Goal: Use online tool/utility: Utilize a website feature to perform a specific function

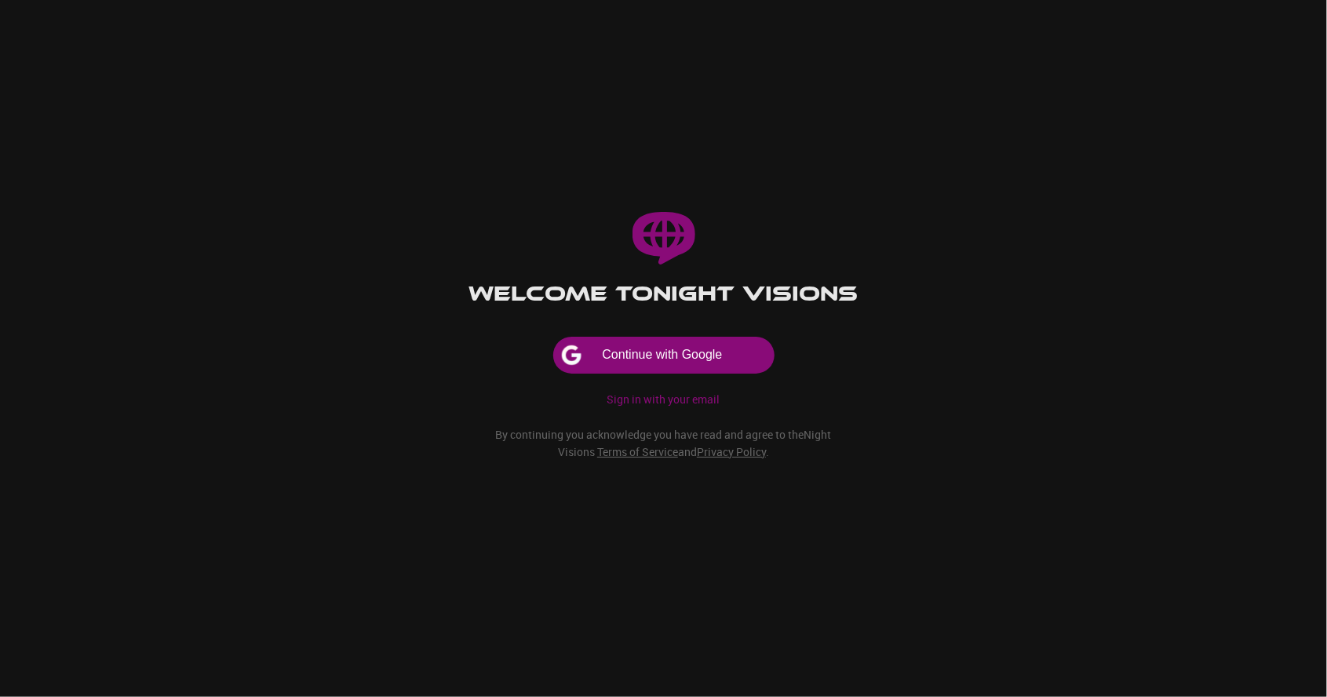
click at [714, 373] on button "Continue with Google" at bounding box center [664, 355] width 220 height 35
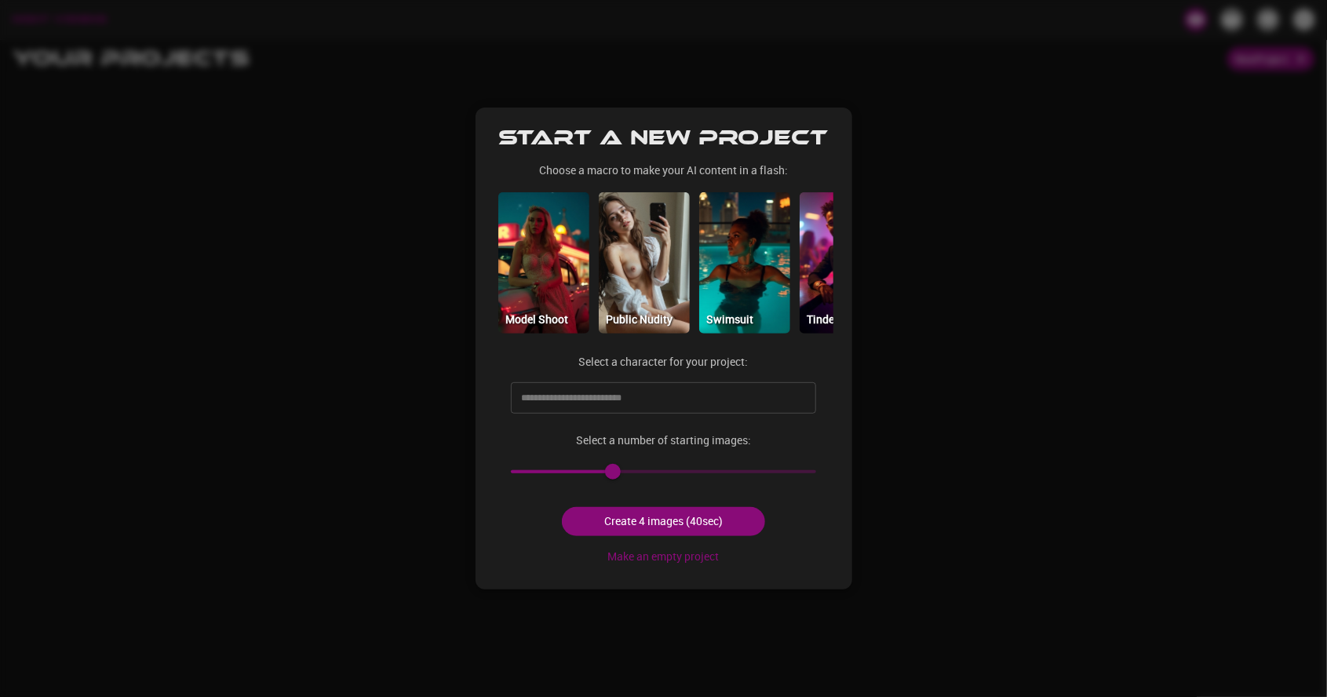
scroll to position [0, 710]
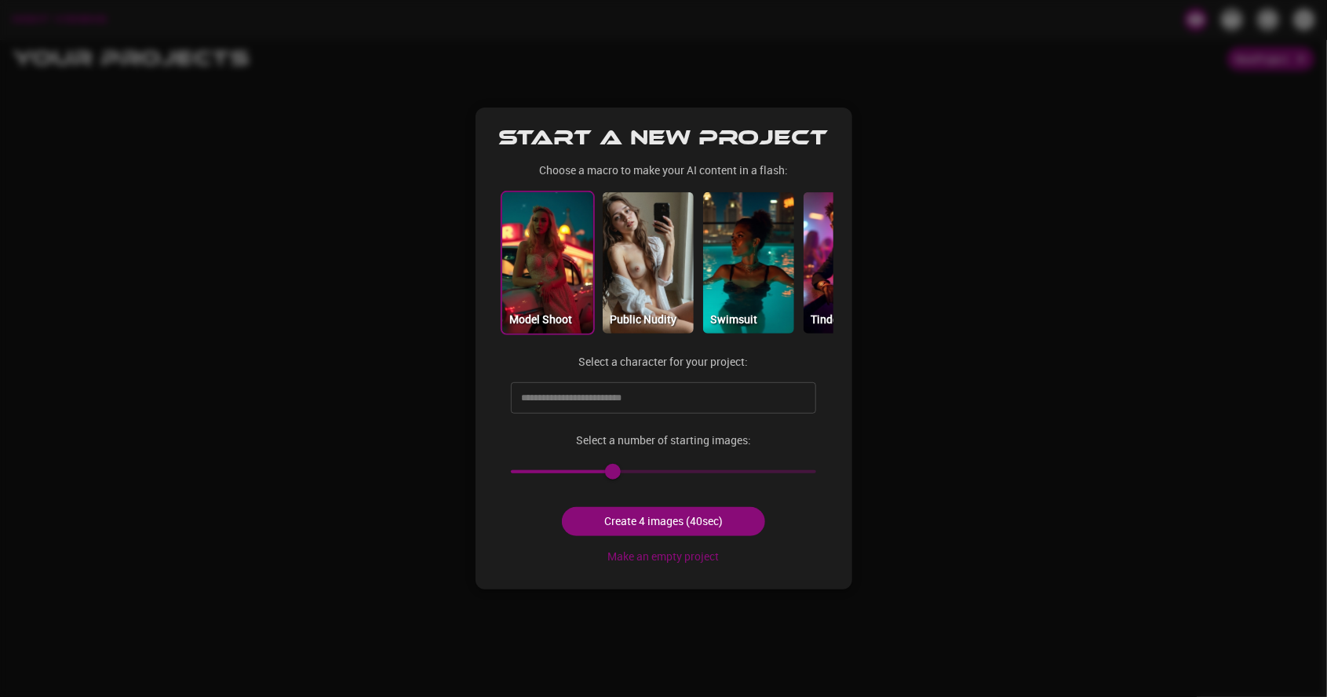
click at [547, 291] on img at bounding box center [547, 262] width 91 height 141
click at [661, 269] on img at bounding box center [648, 262] width 91 height 141
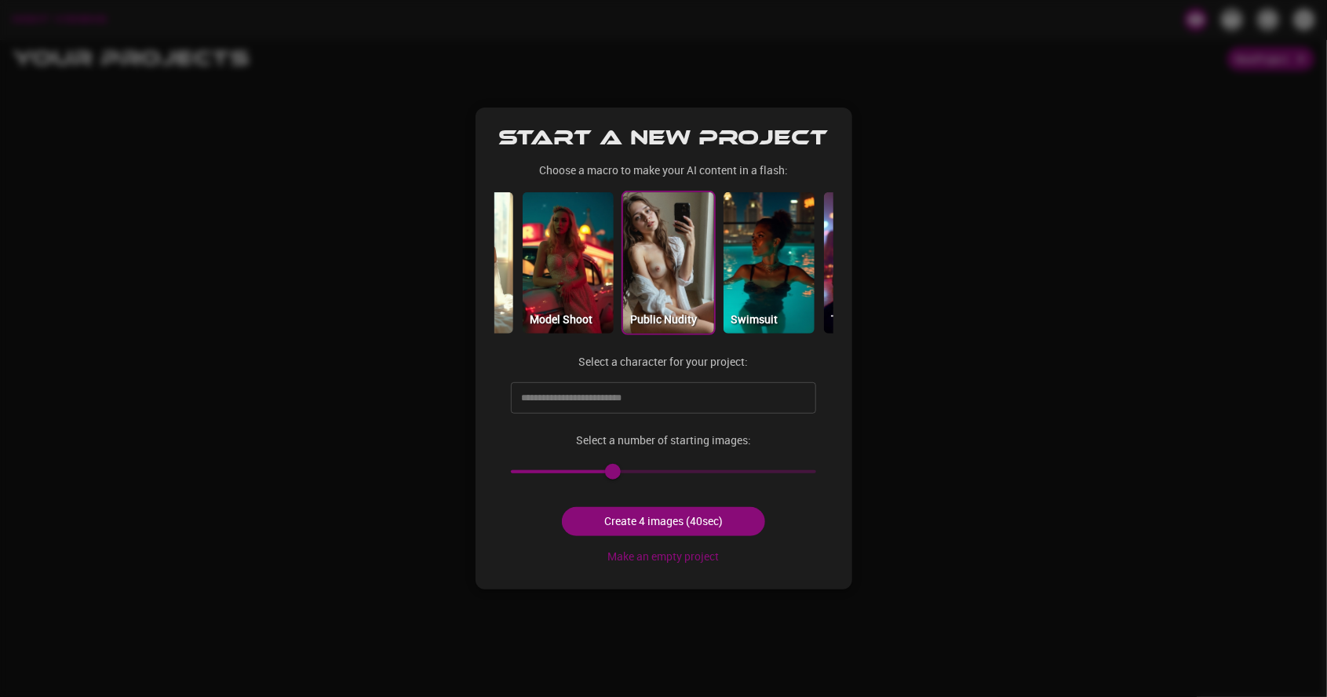
scroll to position [0, 688]
click at [692, 400] on input "text" at bounding box center [651, 397] width 268 height 25
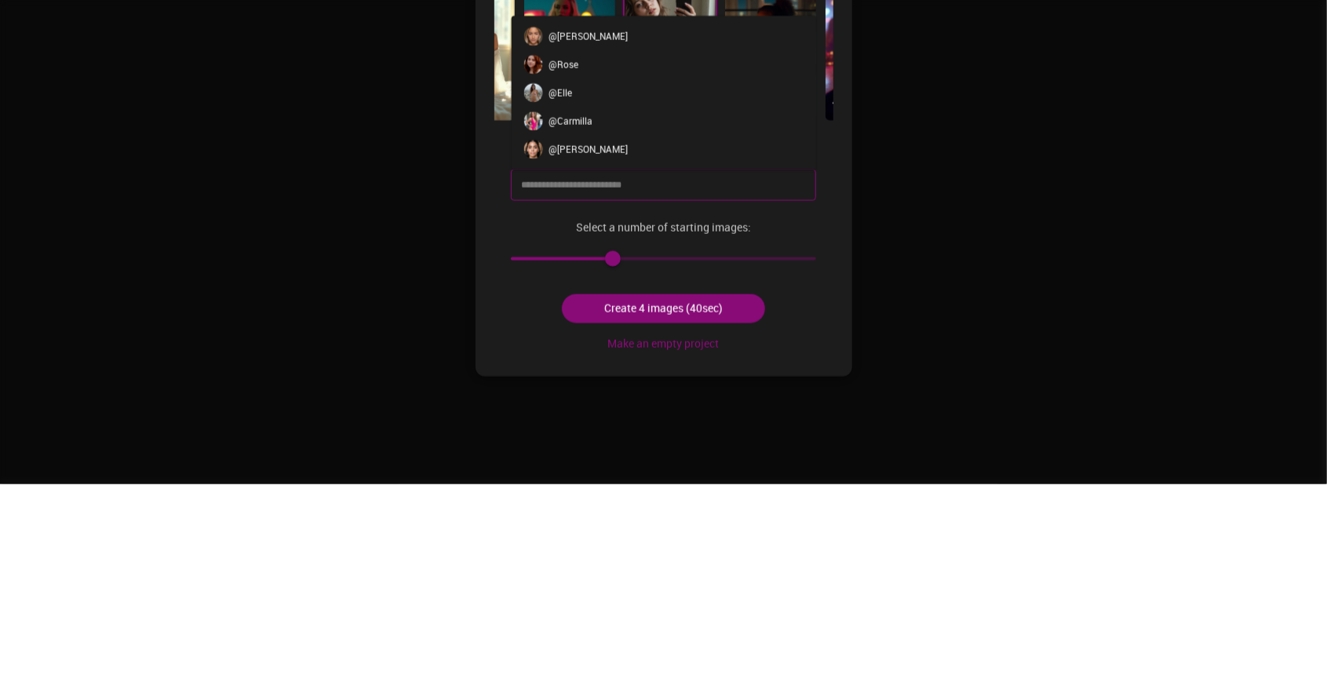
click at [628, 303] on li "@ Elle" at bounding box center [663, 306] width 305 height 28
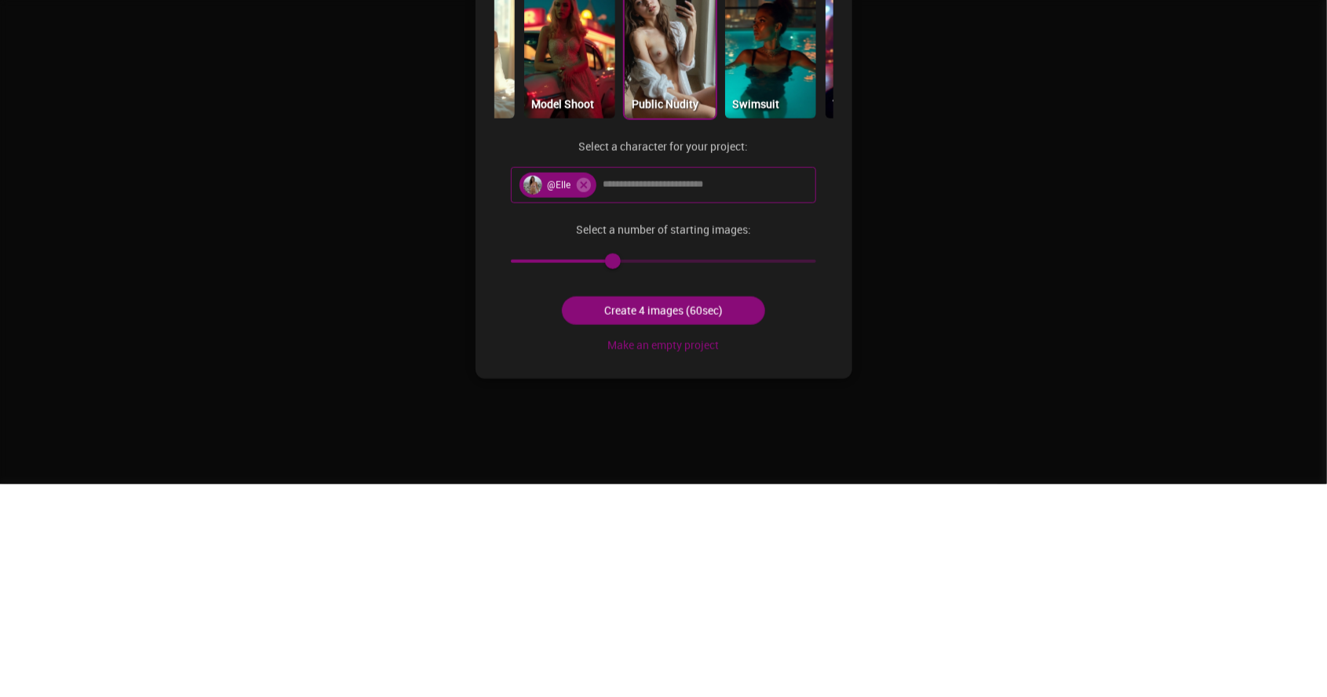
click at [717, 532] on button "Create 4 images (60sec)" at bounding box center [663, 523] width 203 height 29
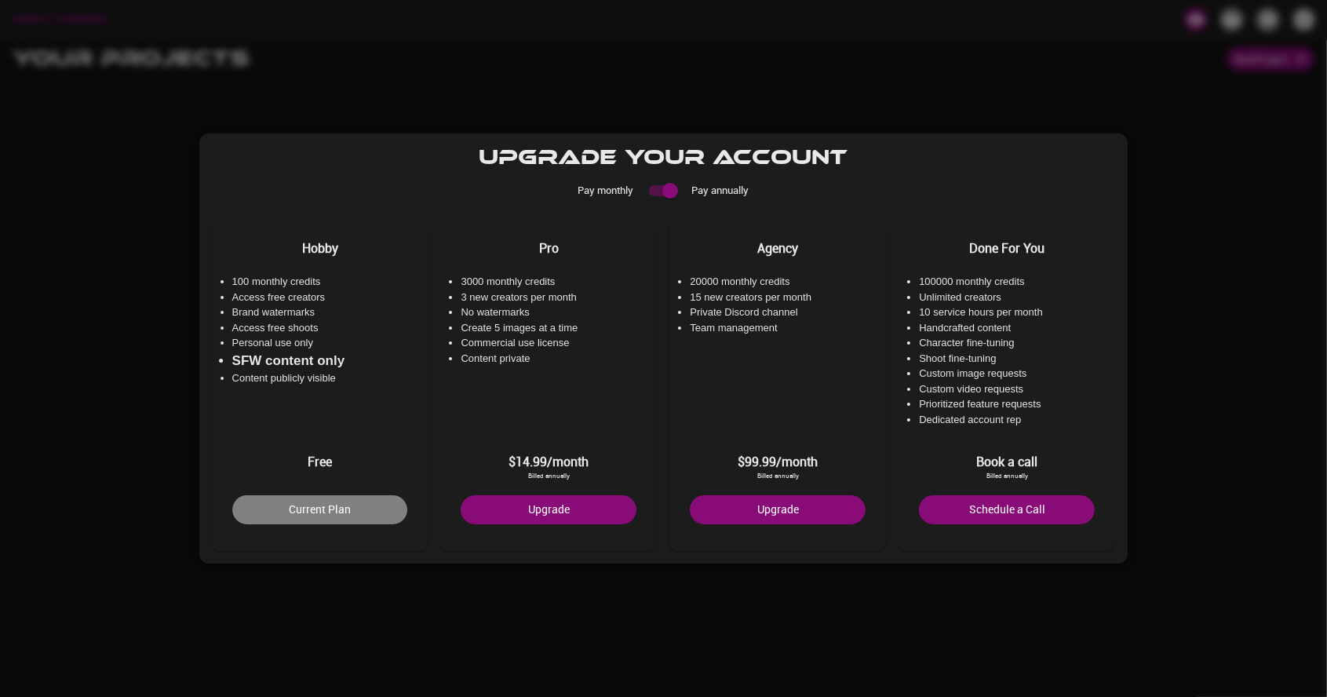
click at [380, 513] on button "Current Plan" at bounding box center [320, 509] width 176 height 29
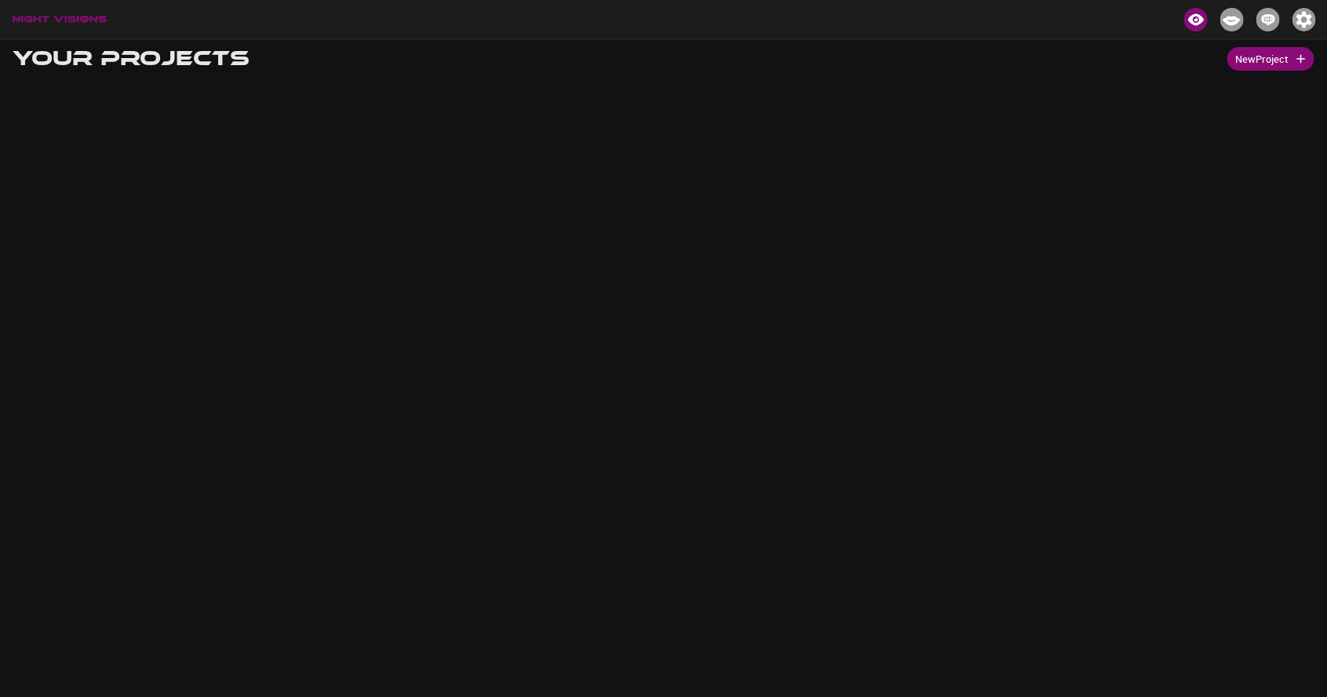
click at [1257, 141] on body "Your Projects New Project" at bounding box center [663, 387] width 1327 height 697
click at [1279, 57] on button "New Project" at bounding box center [1271, 59] width 87 height 24
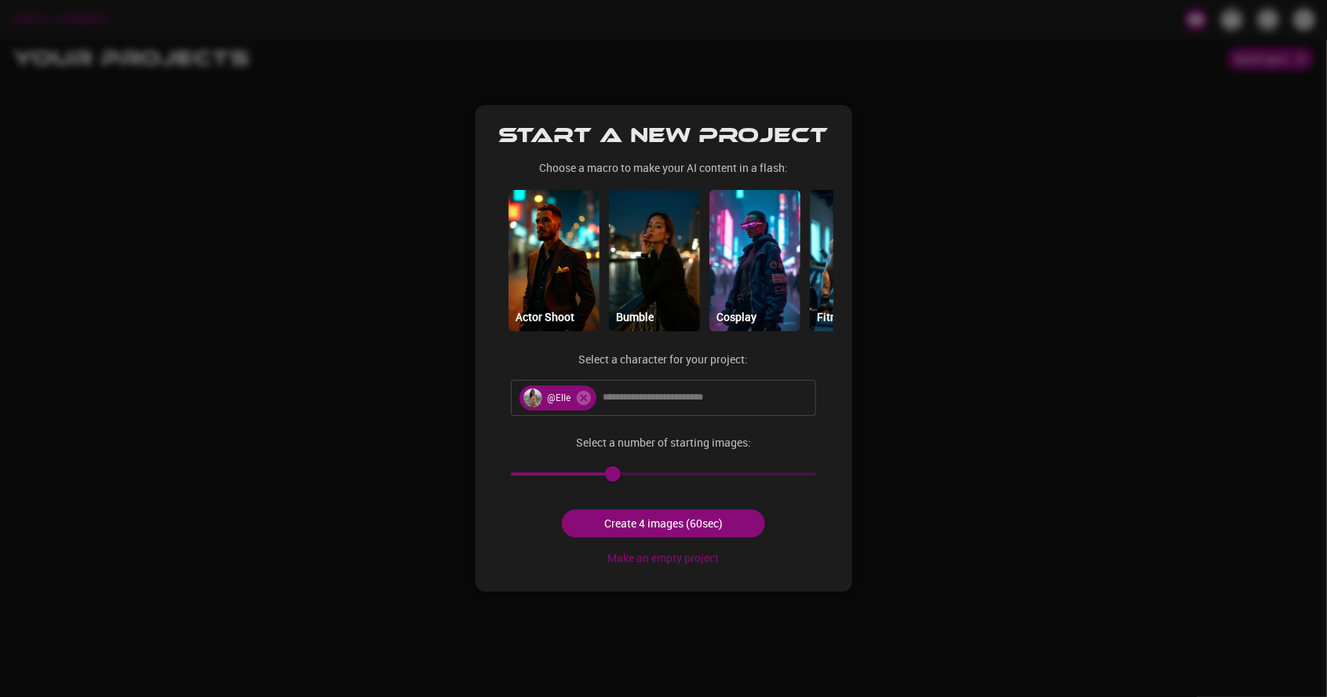
click at [1265, 82] on div at bounding box center [663, 348] width 1327 height 697
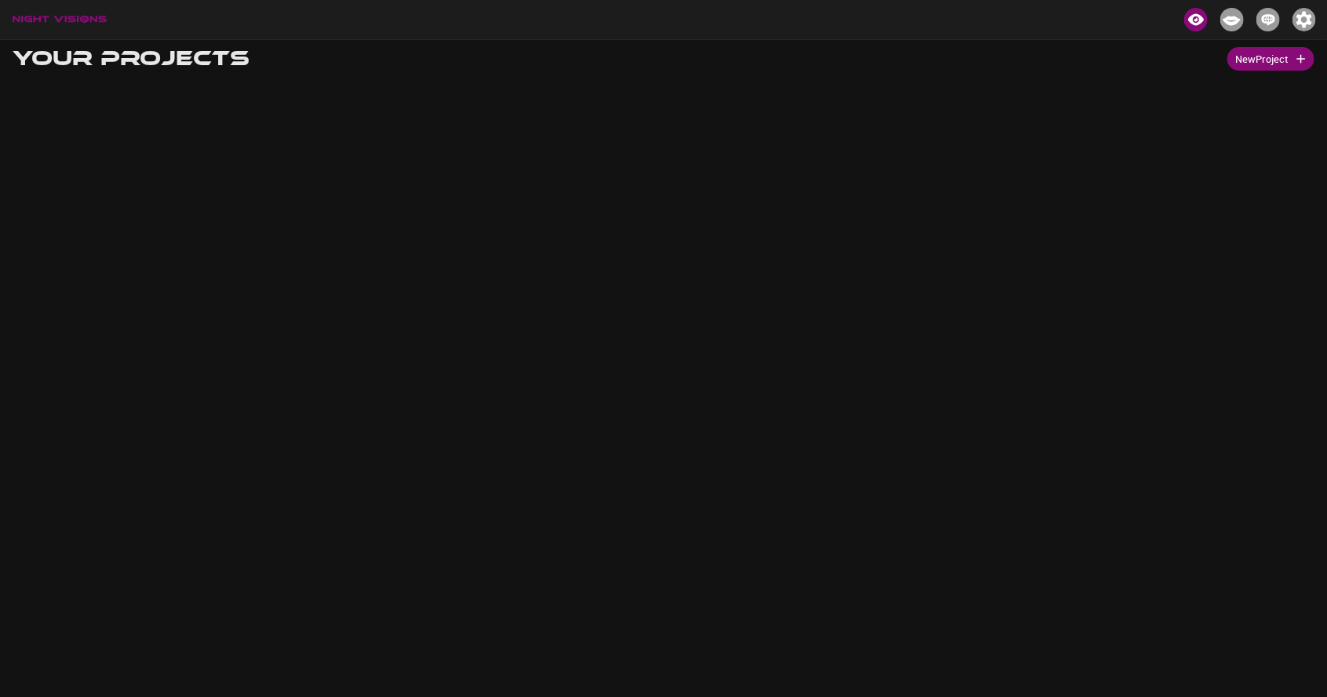
click at [1297, 52] on icon "button" at bounding box center [1301, 59] width 14 height 14
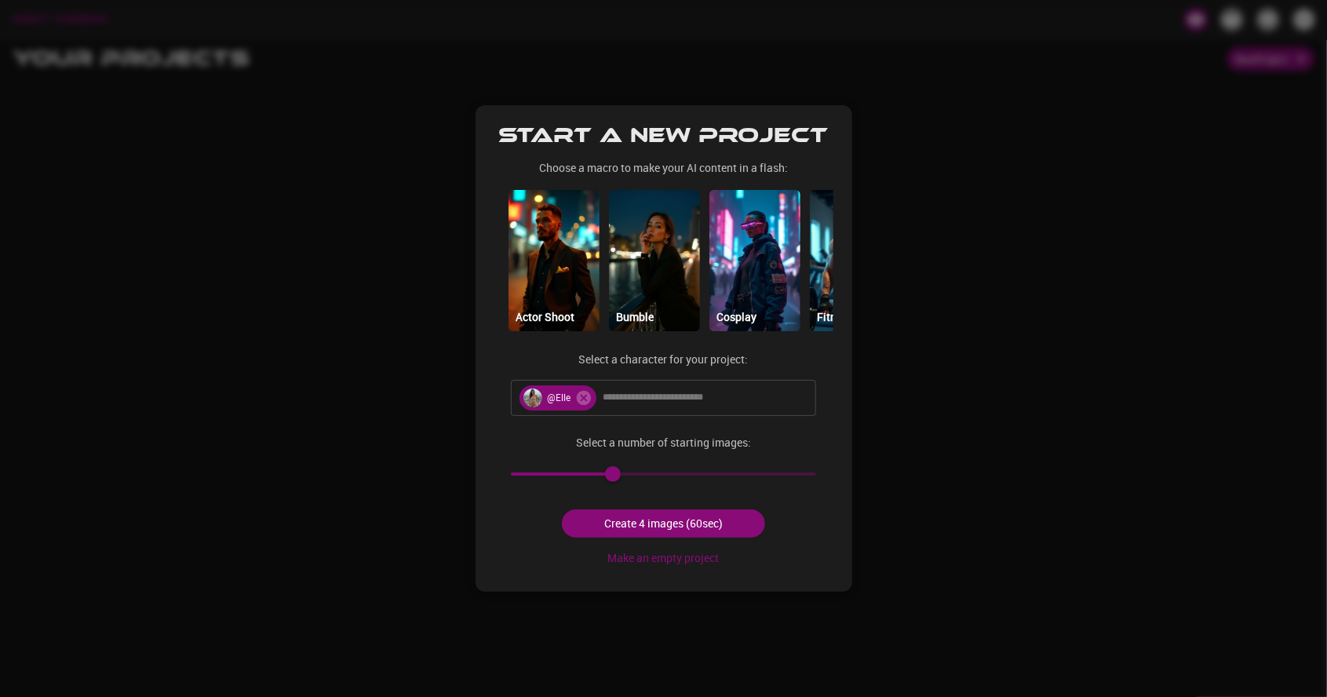
click at [1248, 131] on div at bounding box center [663, 348] width 1327 height 697
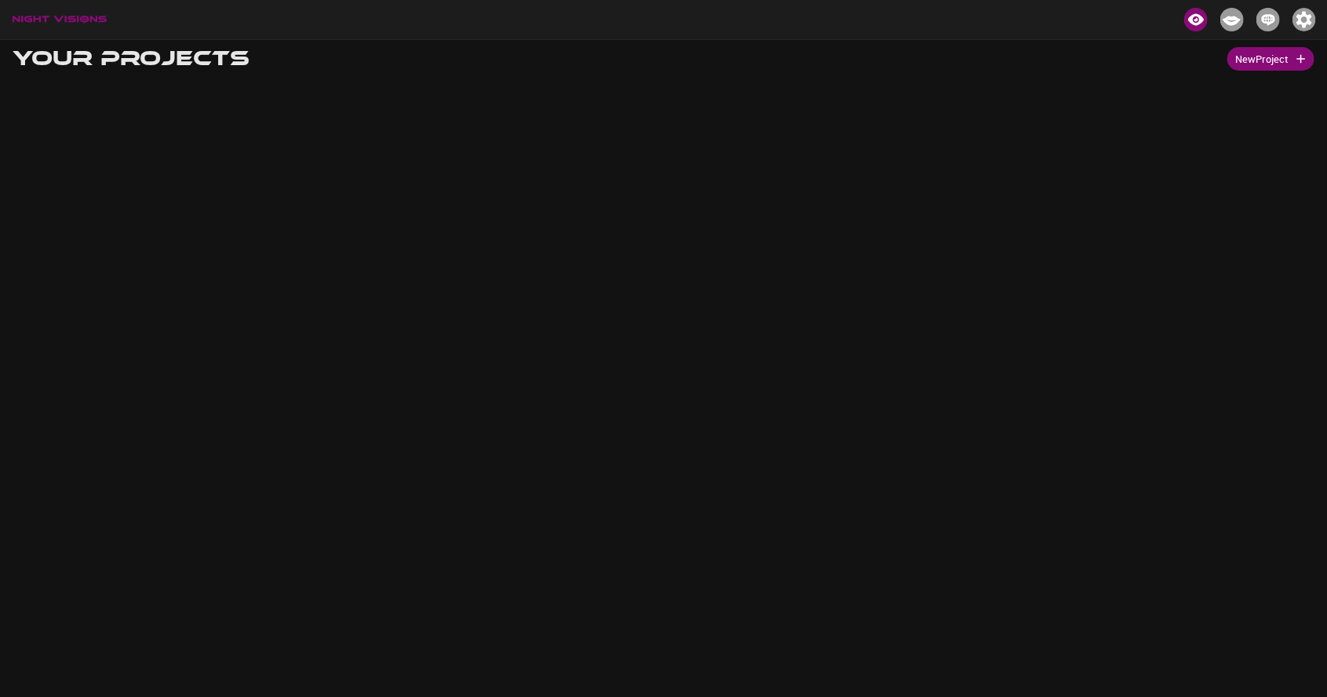
click at [1270, 13] on img "Collabs" at bounding box center [1269, 20] width 24 height 24
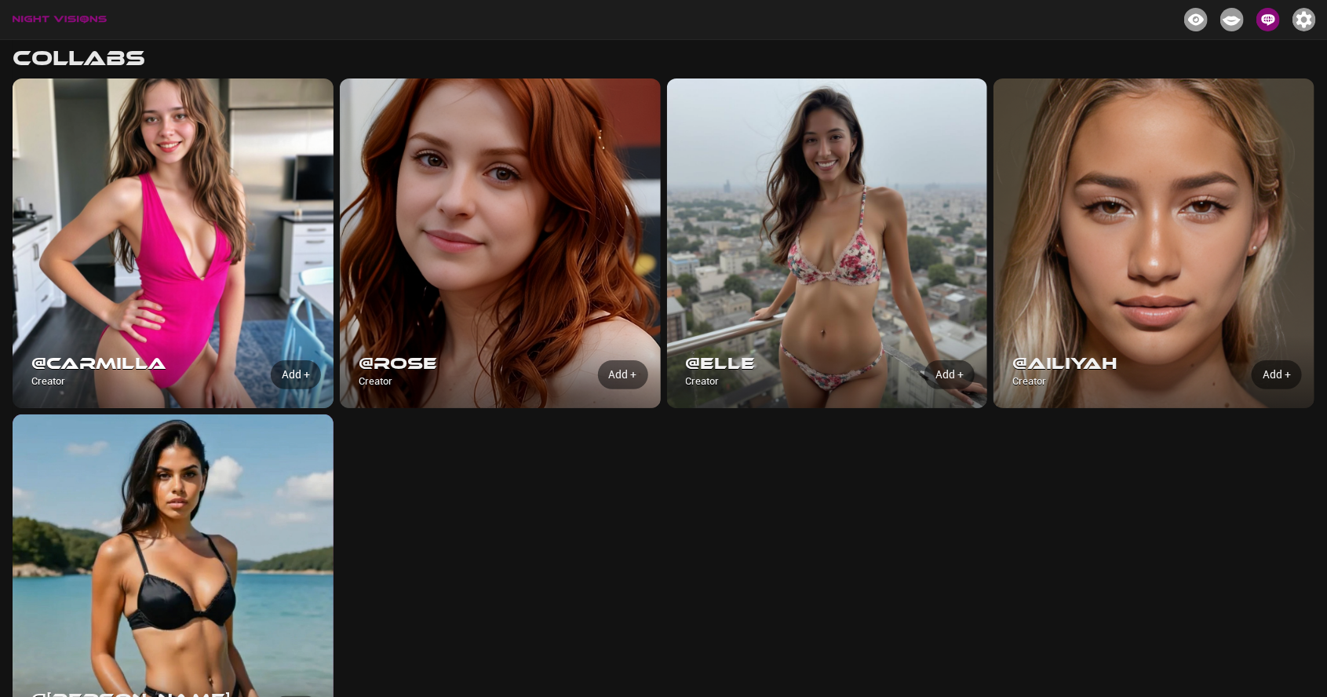
click at [143, 196] on div at bounding box center [172, 243] width 327 height 336
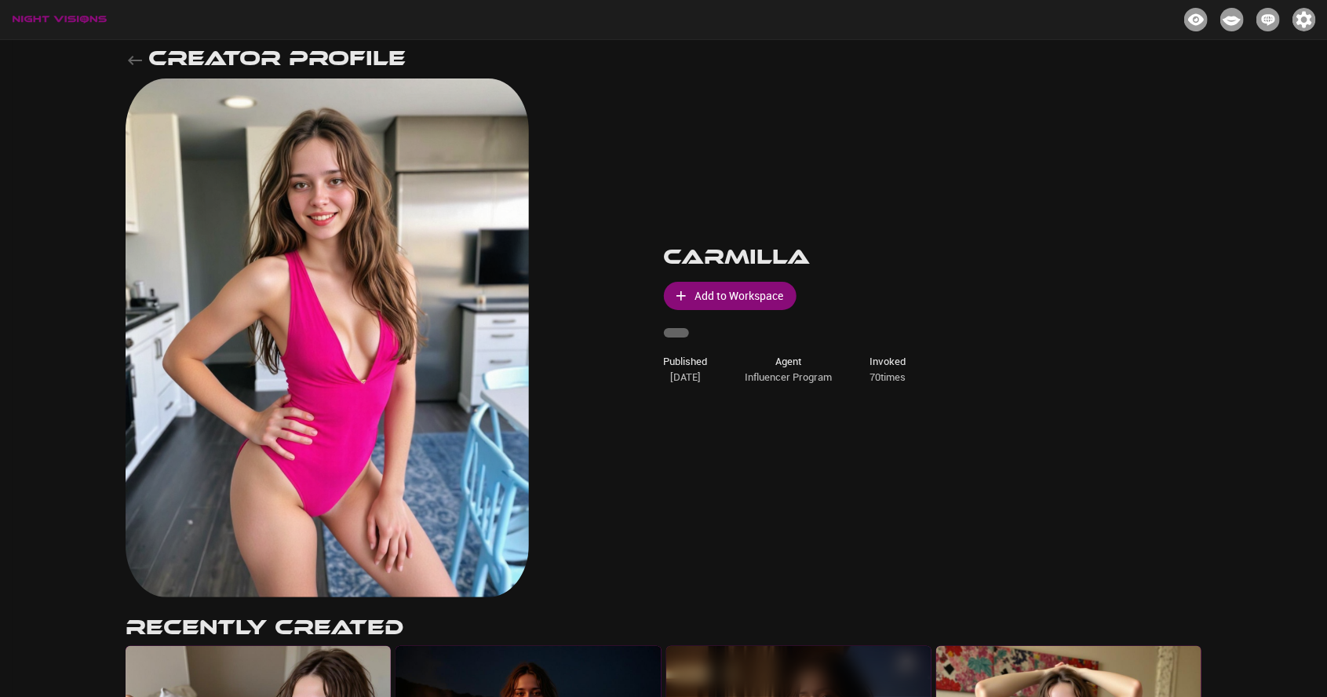
click at [730, 305] on button "Add to Workspace" at bounding box center [730, 296] width 133 height 29
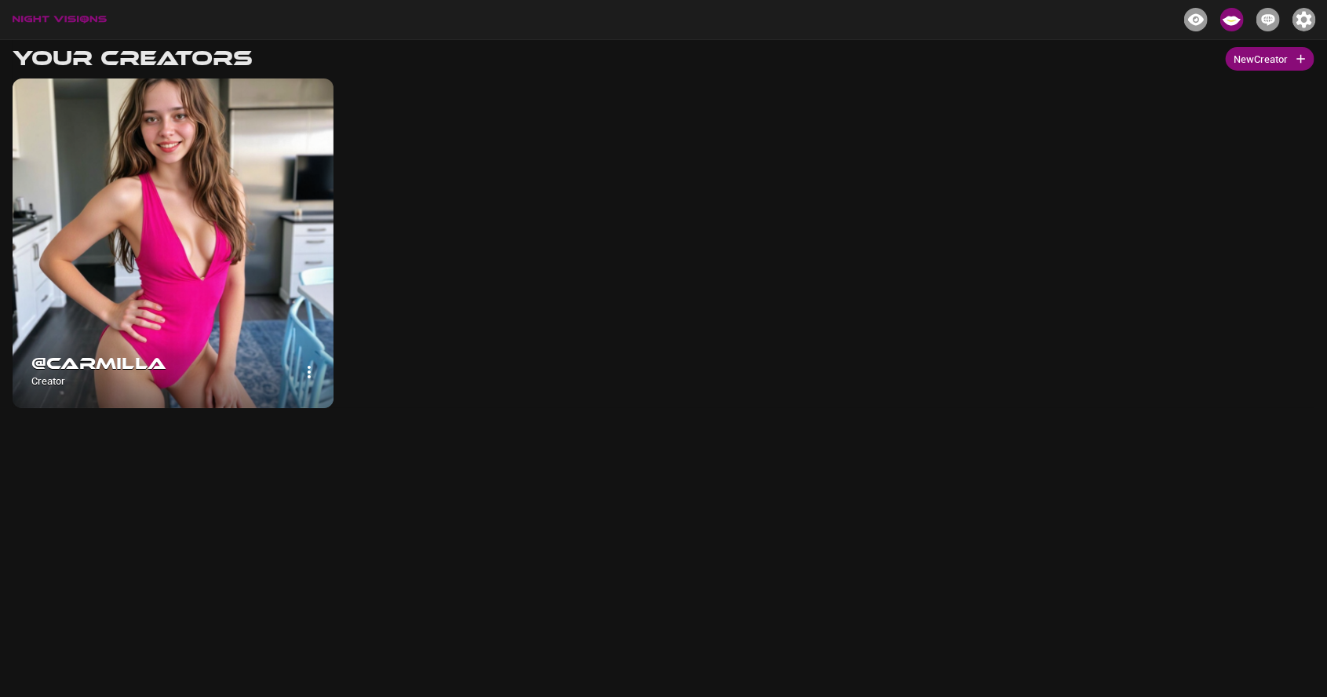
click at [101, 157] on div at bounding box center [172, 243] width 327 height 336
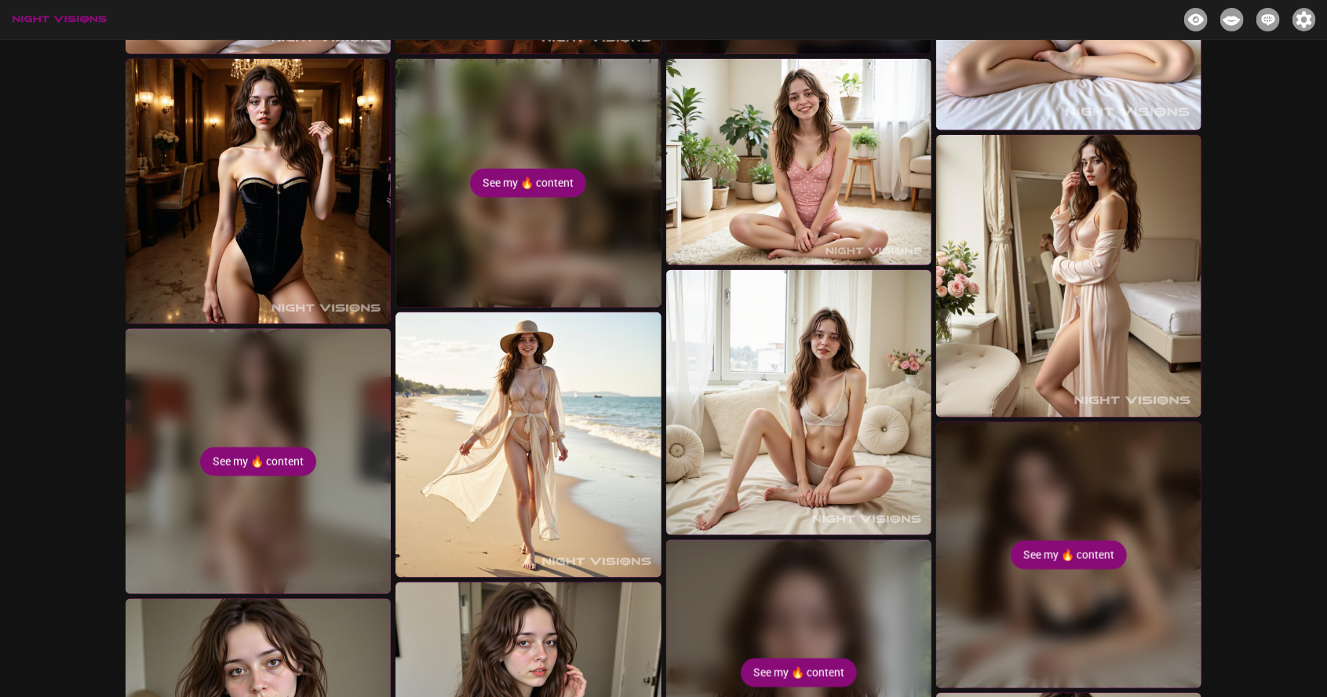
scroll to position [859, 0]
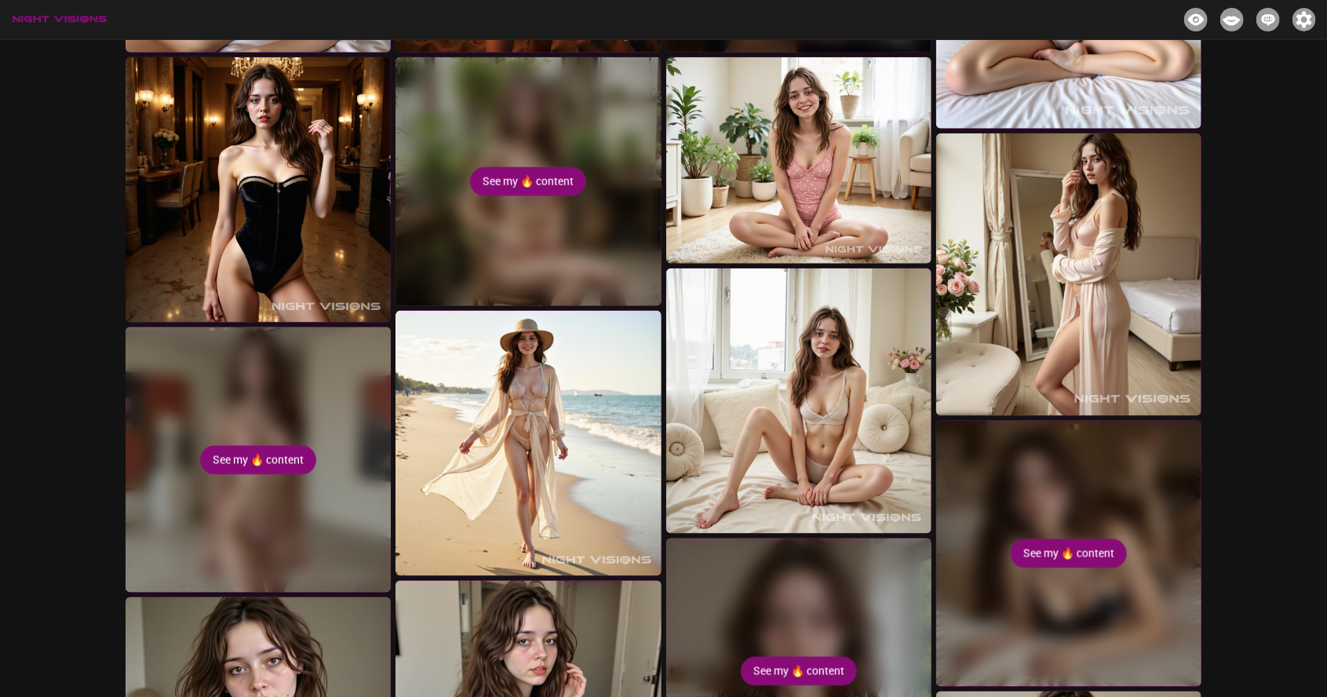
click at [1157, 296] on img at bounding box center [1068, 274] width 265 height 283
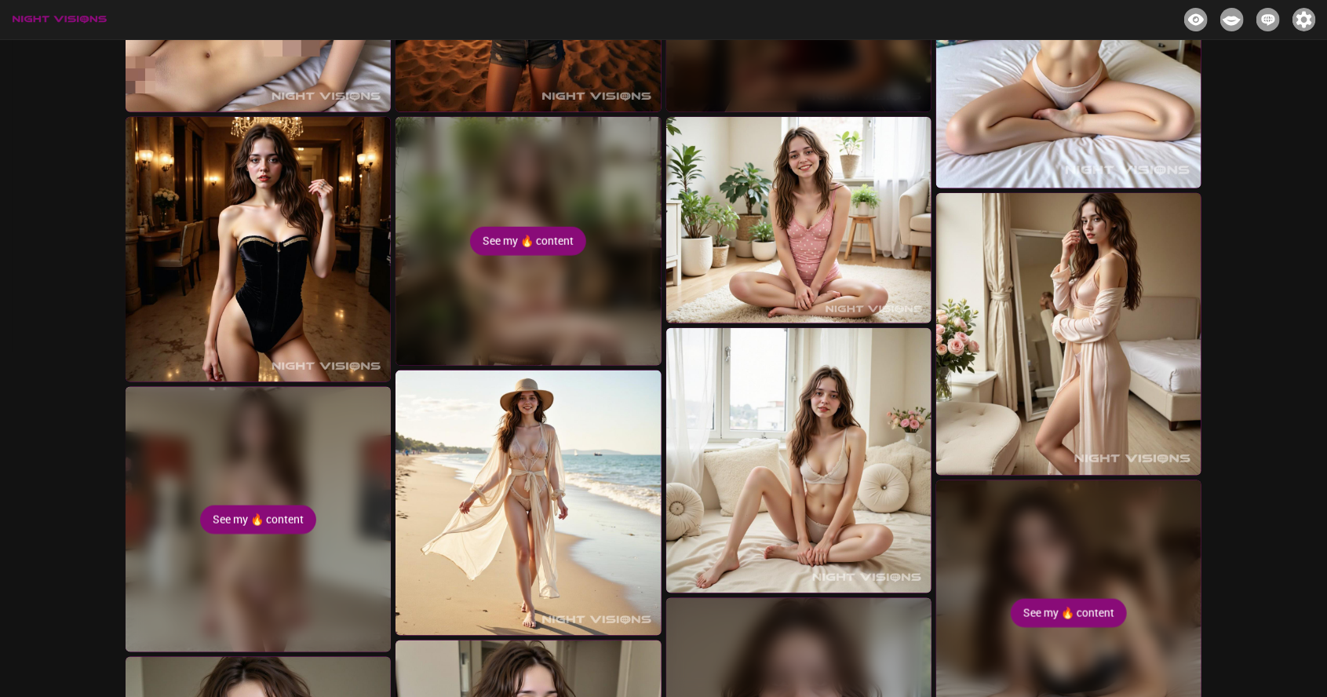
scroll to position [801, 0]
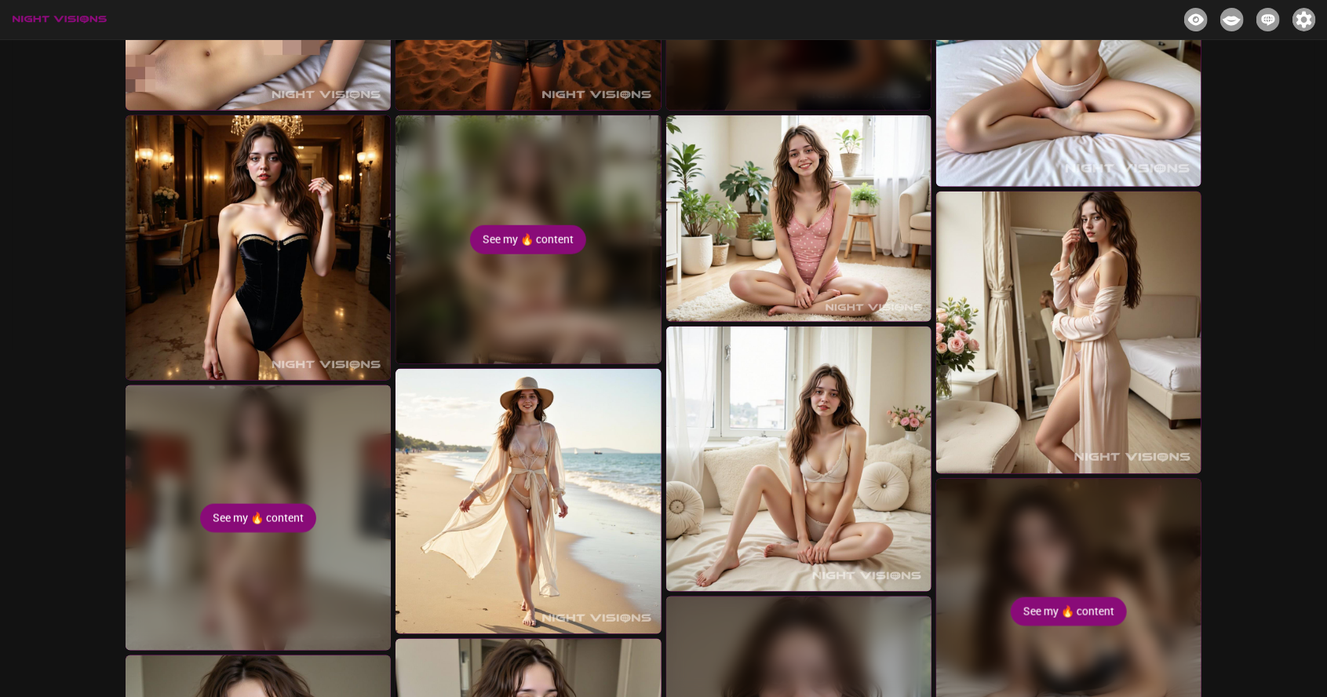
click at [484, 254] on button "See my 🔥 content" at bounding box center [528, 239] width 116 height 29
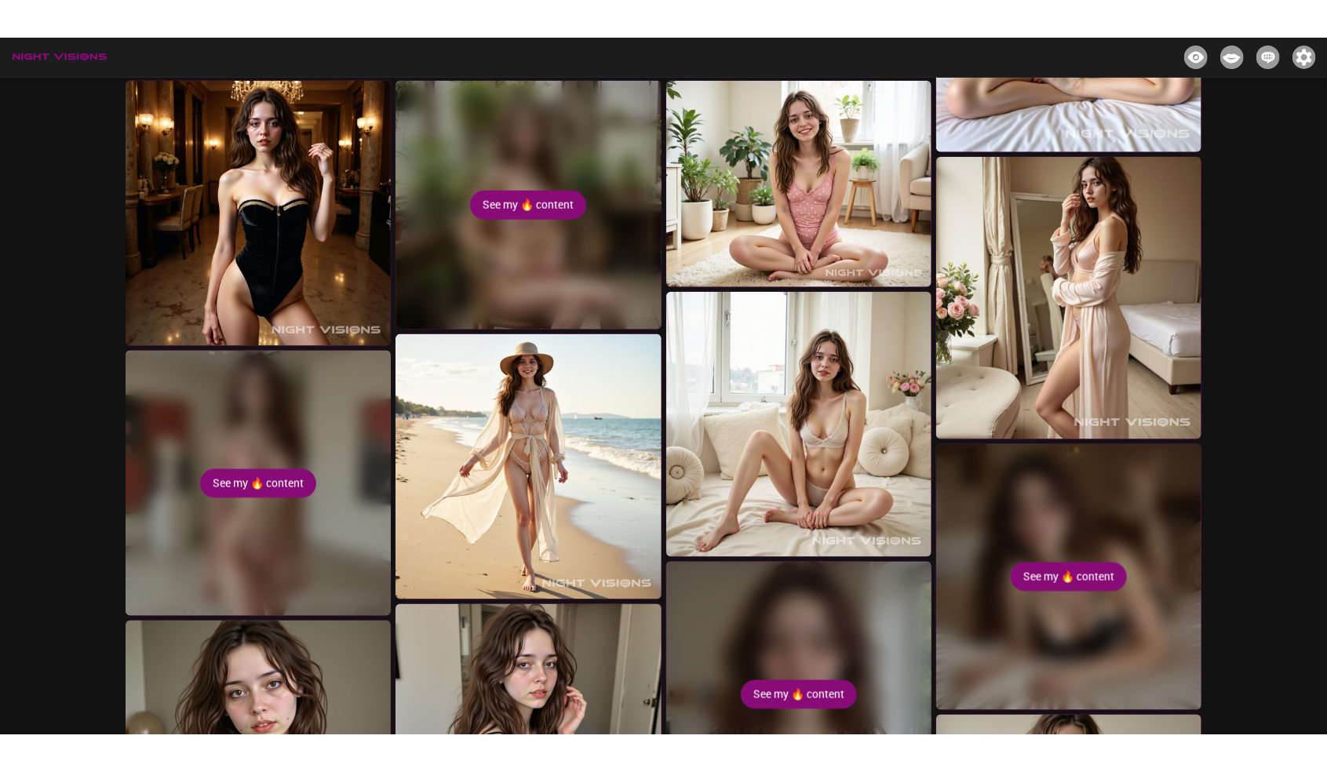
scroll to position [876, 0]
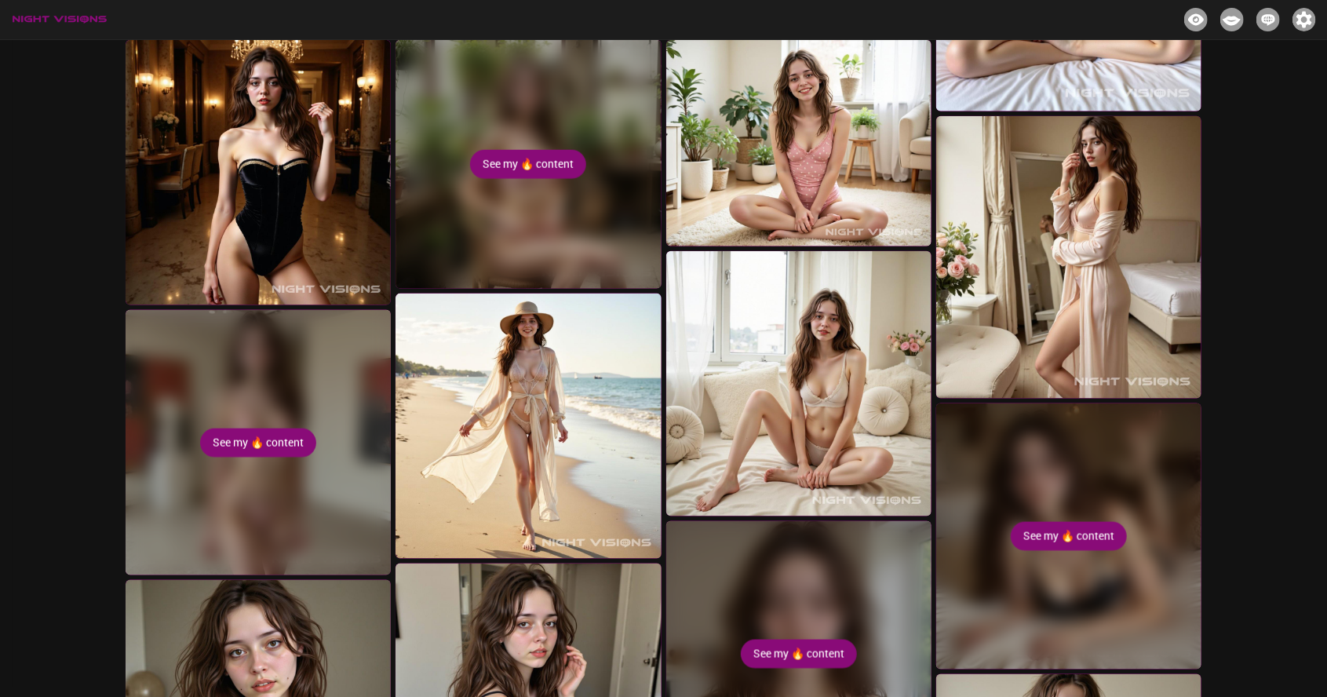
click at [493, 150] on div "See my 🔥 content" at bounding box center [528, 164] width 265 height 249
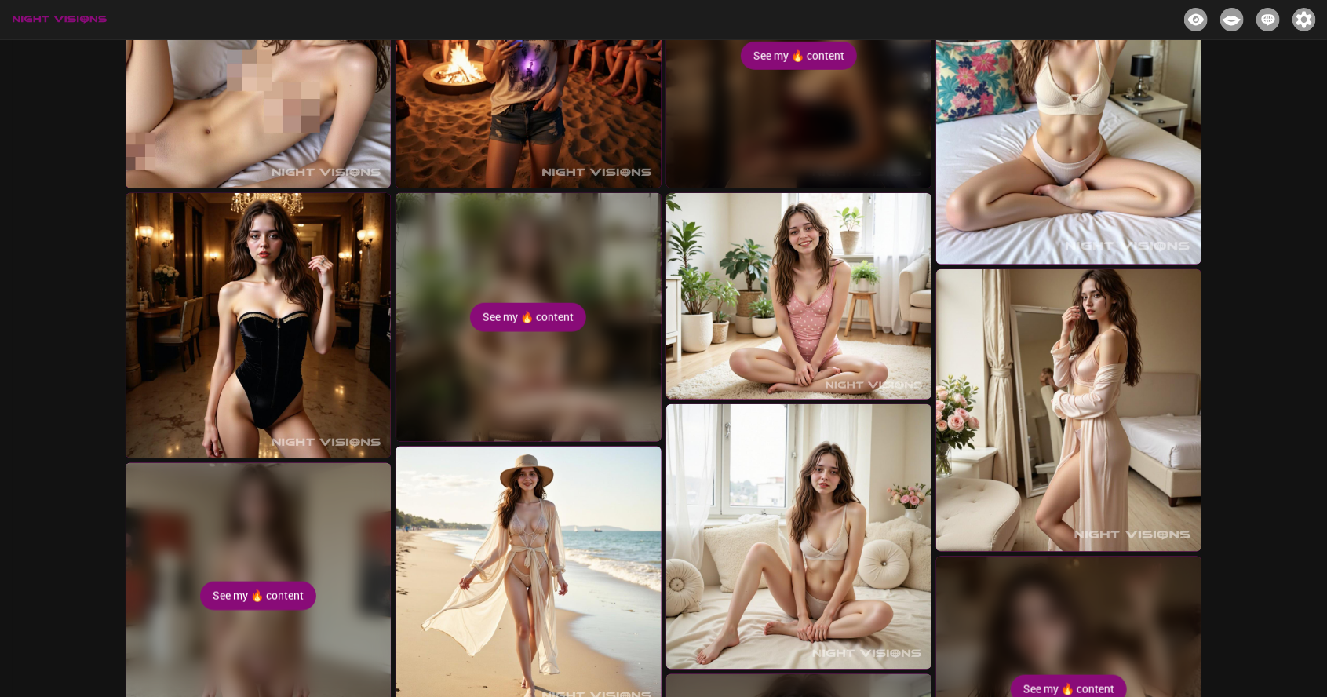
scroll to position [0, 0]
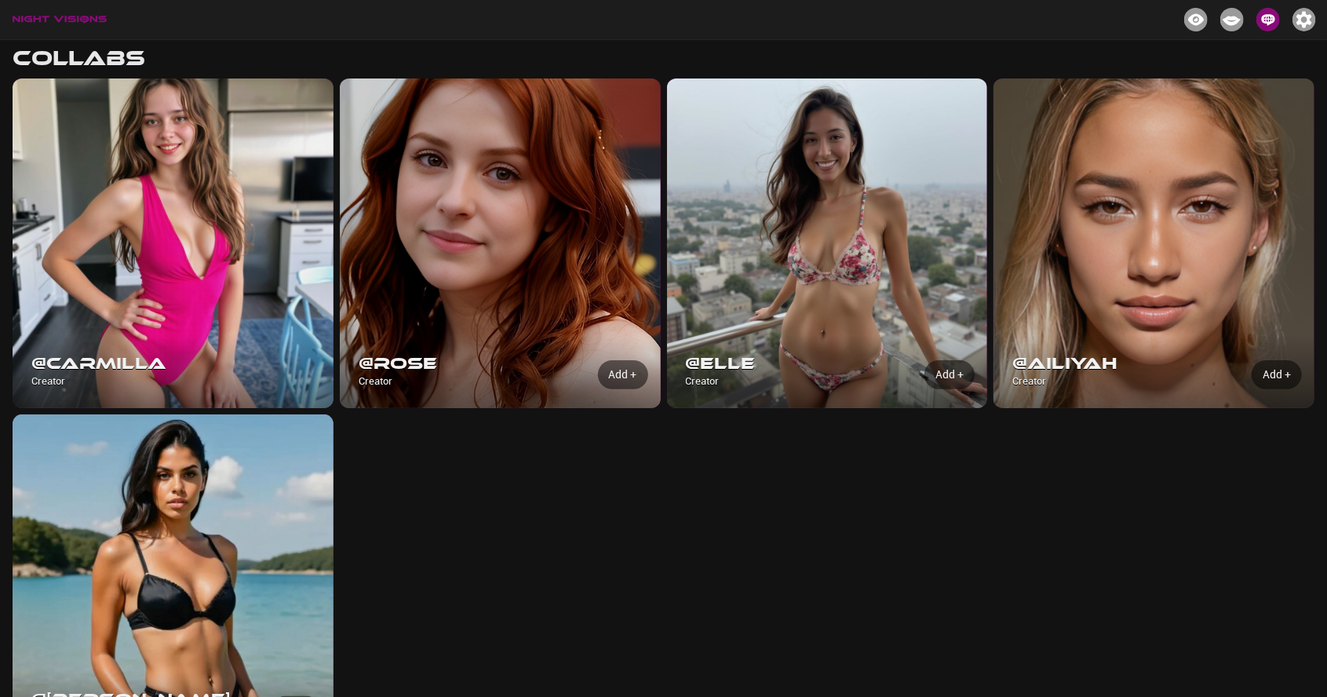
click at [1185, 24] on img "Projects" at bounding box center [1196, 20] width 24 height 24
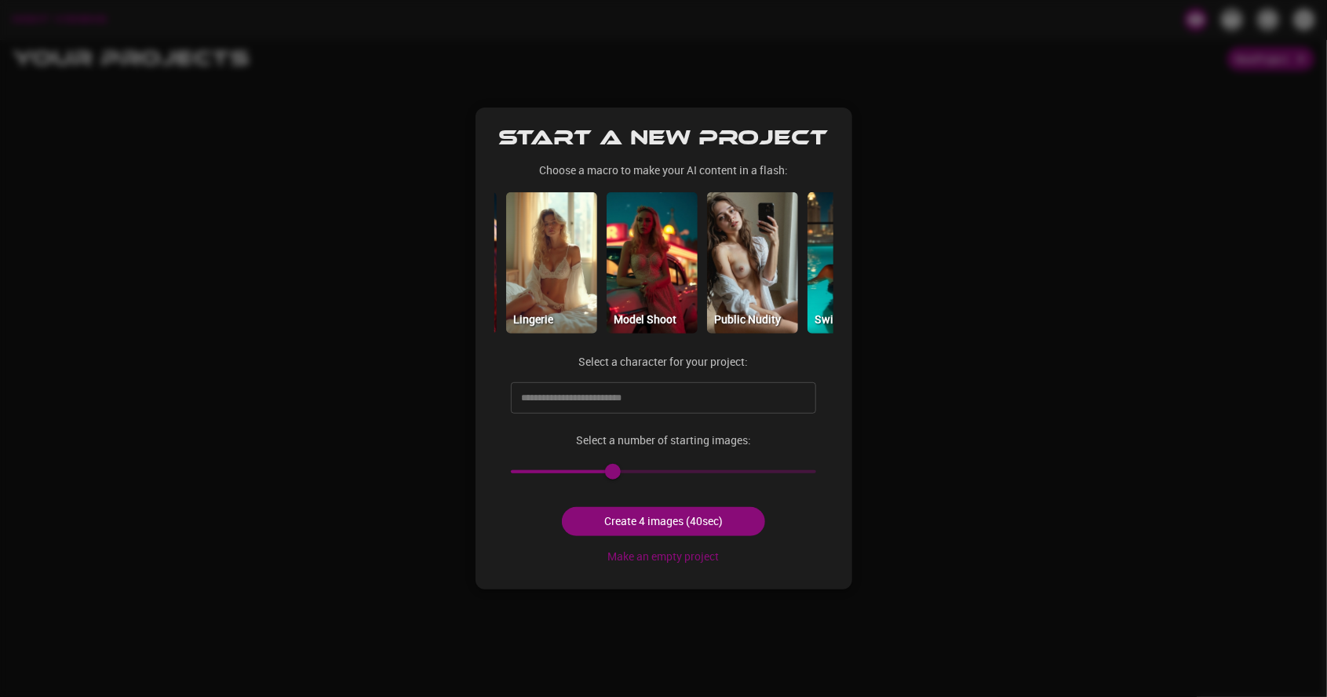
scroll to position [0, 605]
click at [651, 258] on img at bounding box center [652, 262] width 91 height 141
click at [749, 402] on input "text" at bounding box center [651, 397] width 268 height 25
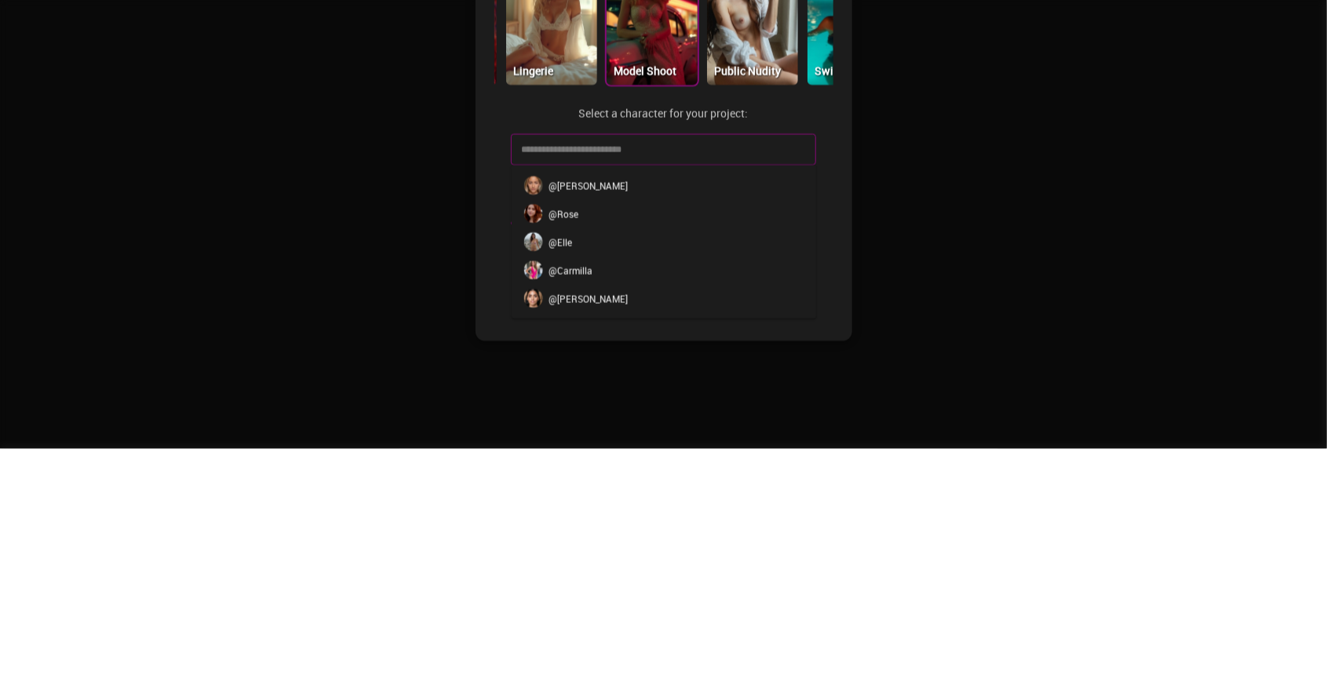
click at [633, 441] on li "@ Ailiyah" at bounding box center [663, 434] width 305 height 28
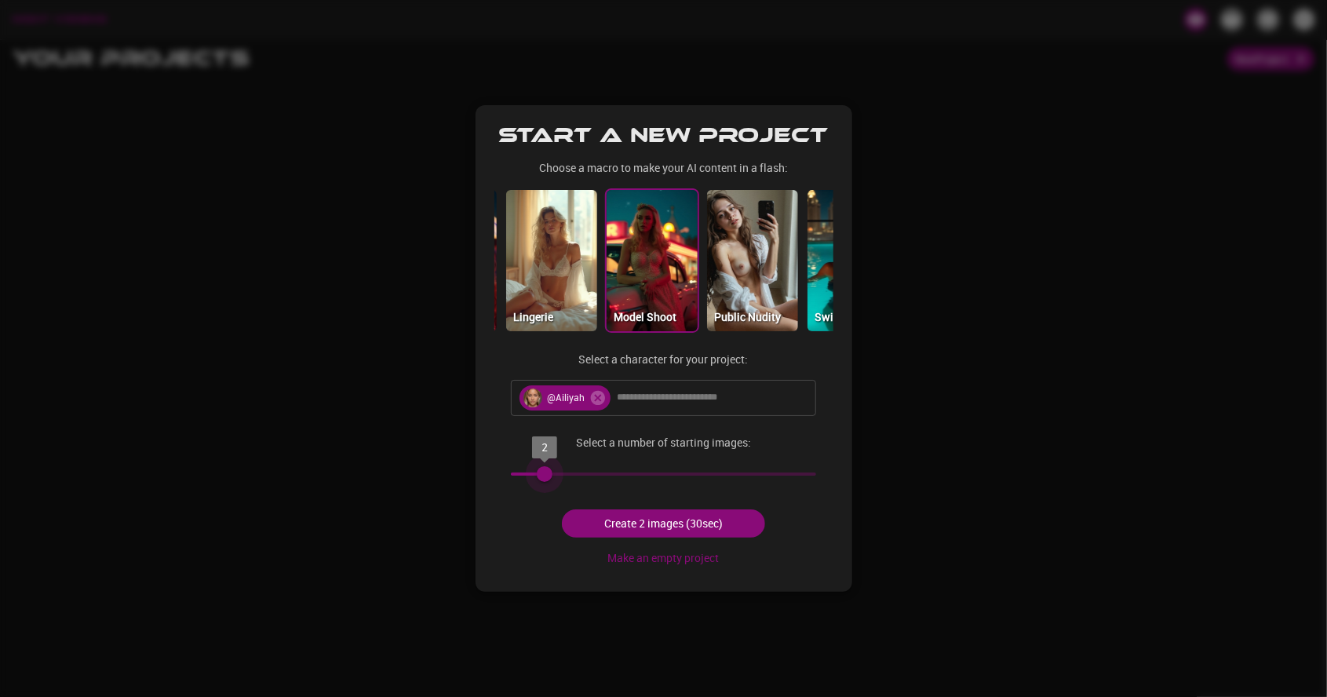
type input "*"
click at [667, 525] on button "Create 3 images (45sec)" at bounding box center [663, 523] width 203 height 29
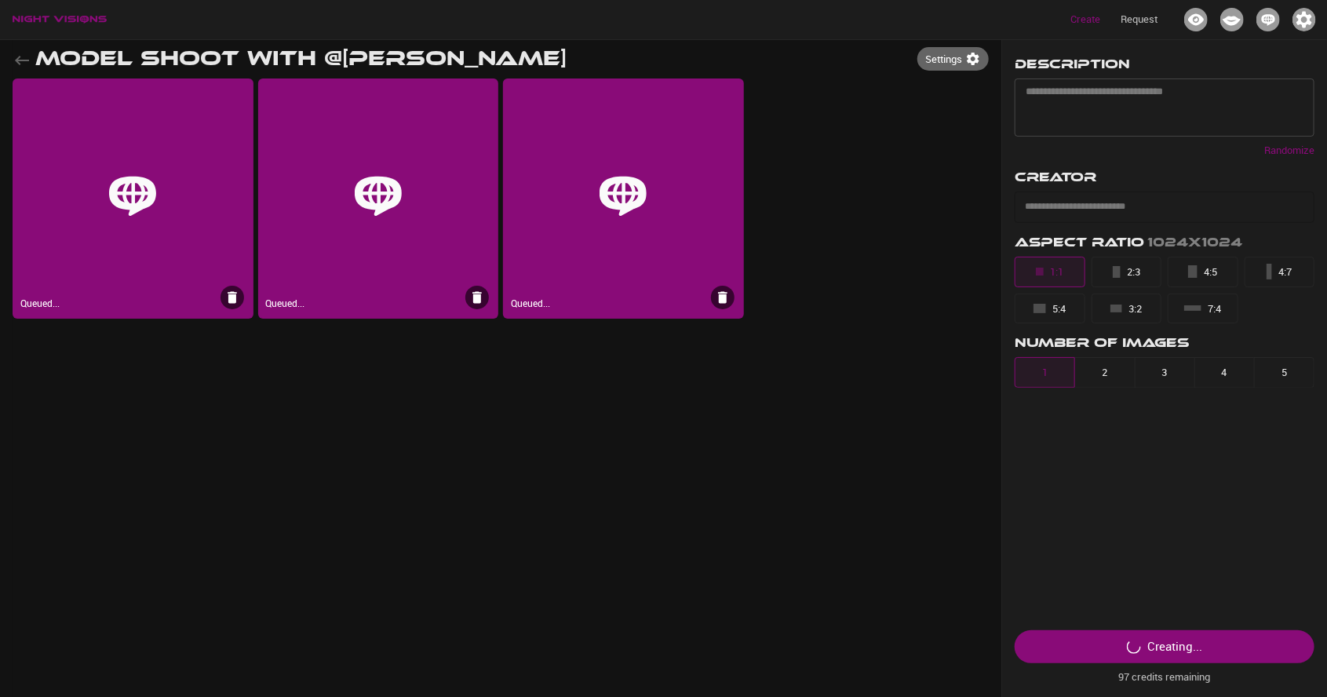
click at [1221, 202] on input "text" at bounding box center [1152, 207] width 263 height 25
click at [900, 213] on div at bounding box center [869, 205] width 241 height 254
click at [1152, 92] on textarea at bounding box center [1165, 107] width 278 height 45
click at [1291, 127] on textarea at bounding box center [1165, 107] width 278 height 45
click at [1286, 150] on p "Randomize" at bounding box center [1290, 151] width 50 height 16
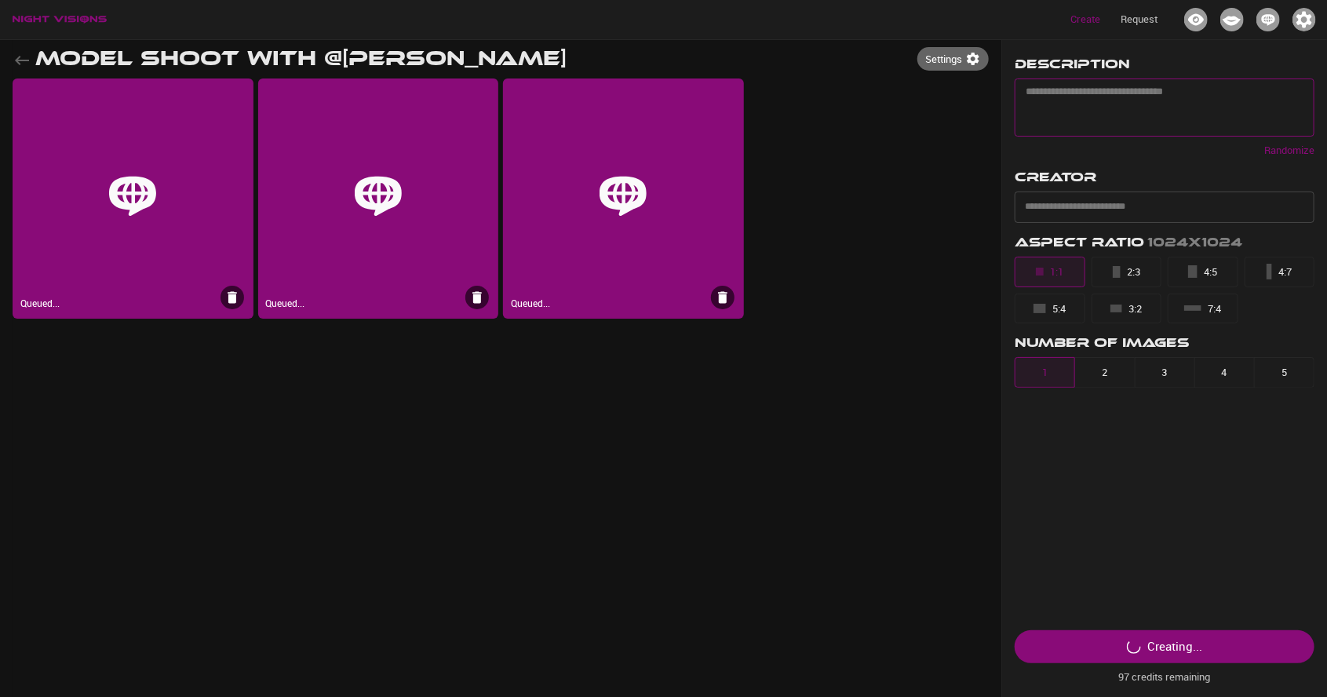
type textarea "**********"
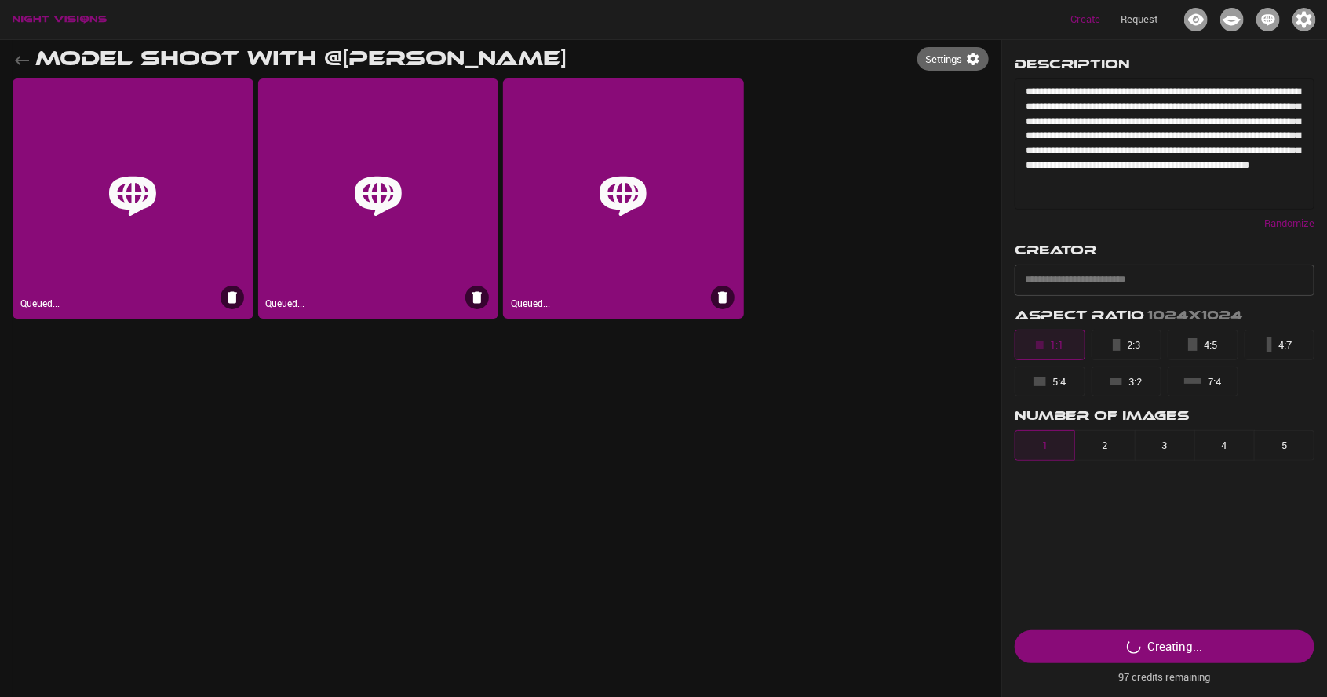
click at [1263, 128] on textarea "**********" at bounding box center [1165, 144] width 278 height 118
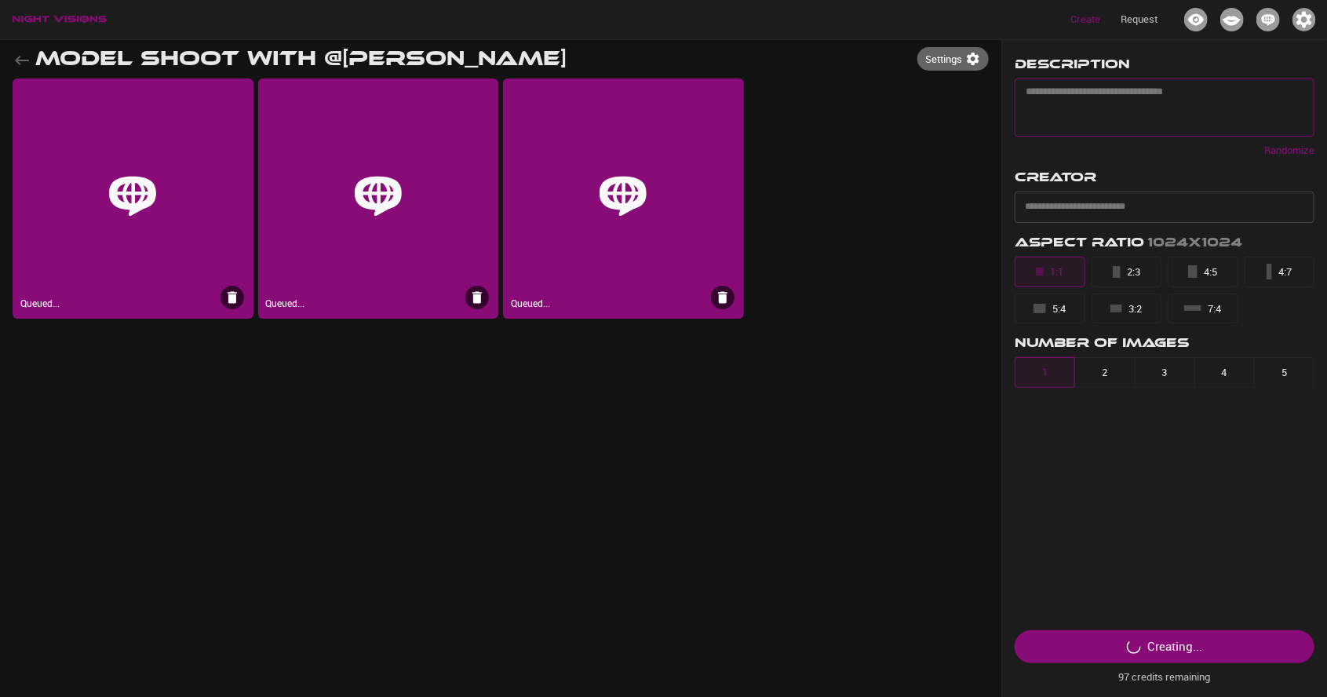
click at [896, 207] on div at bounding box center [869, 205] width 241 height 254
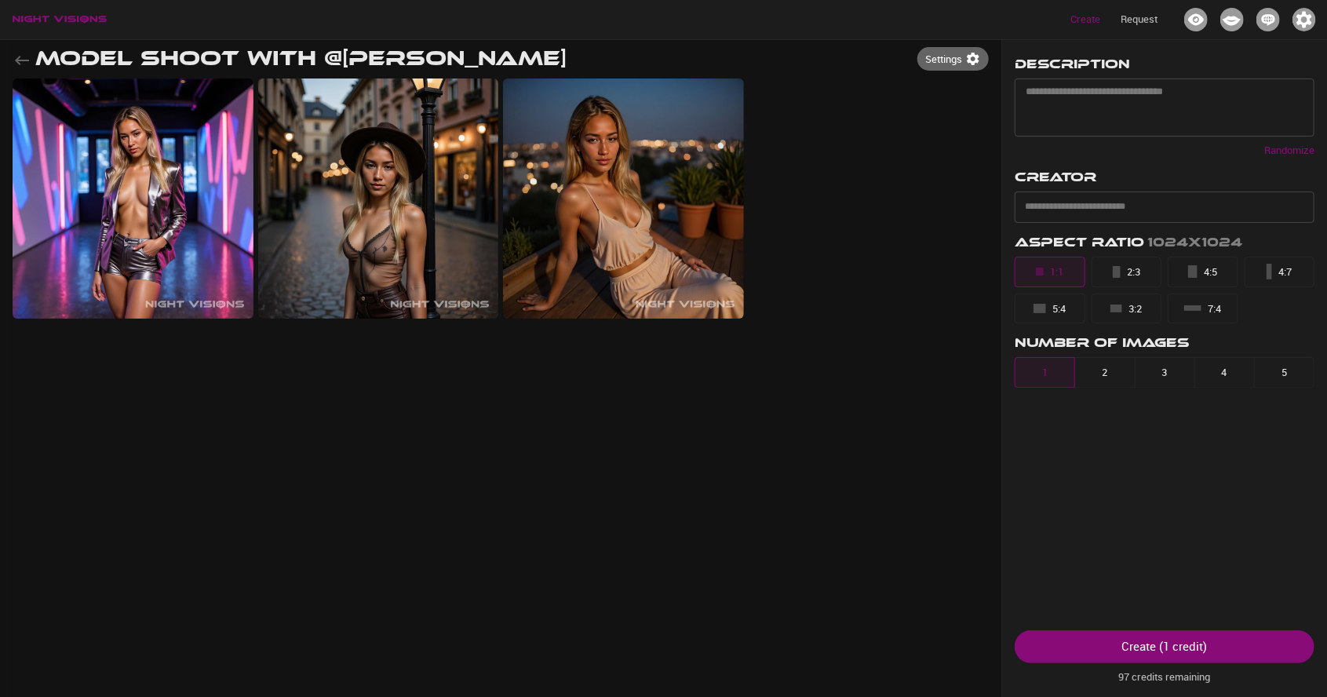
click at [330, 193] on img at bounding box center [378, 198] width 241 height 241
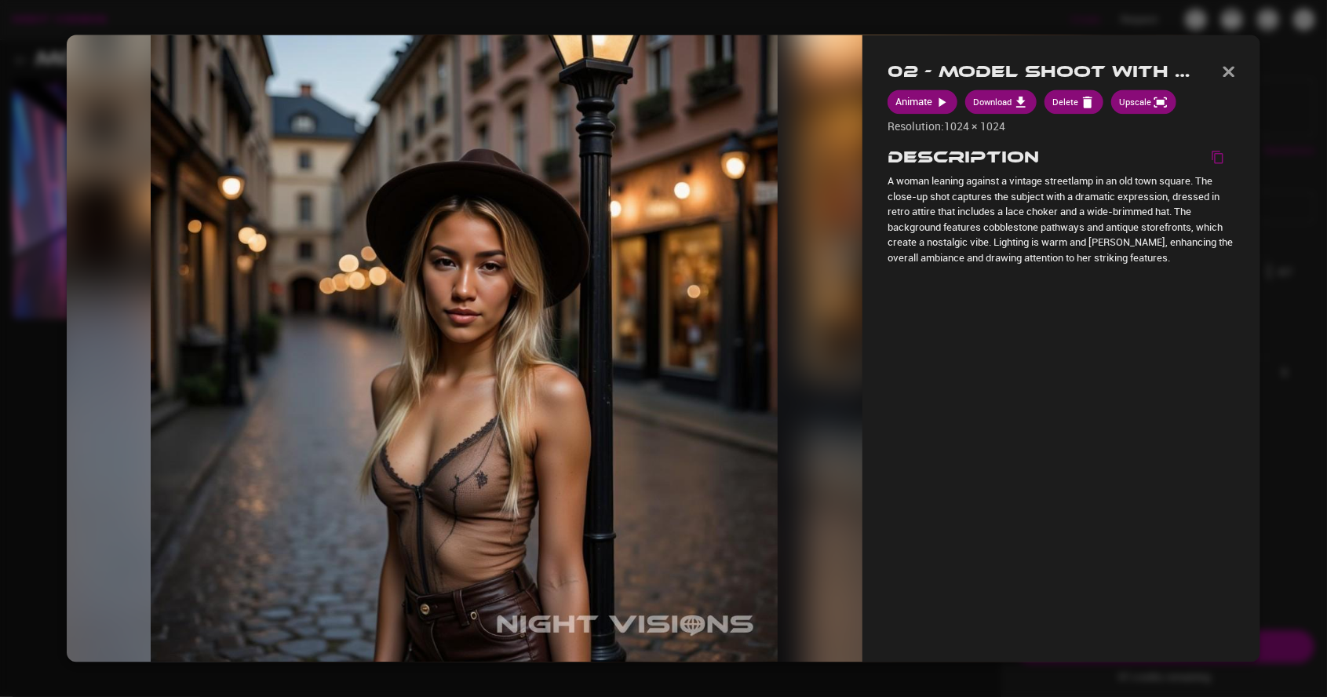
click at [258, 132] on img at bounding box center [464, 348] width 627 height 627
click at [249, 119] on img at bounding box center [464, 348] width 627 height 627
click at [257, 116] on img at bounding box center [464, 348] width 627 height 627
click at [929, 90] on button "Animate" at bounding box center [923, 102] width 70 height 24
select select "**"
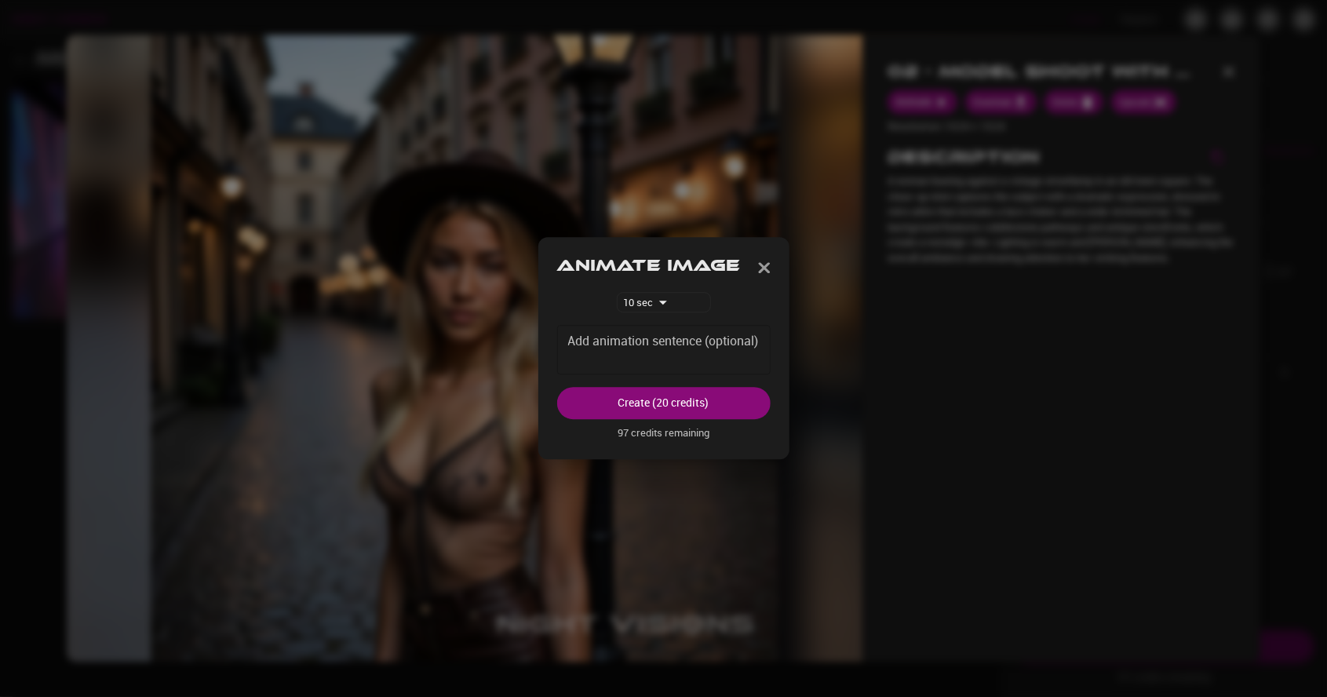
click at [724, 346] on div "Add animation sentence (optional) * Add animation sentence (optional)" at bounding box center [663, 350] width 213 height 49
click at [1039, 38] on div at bounding box center [663, 348] width 1327 height 697
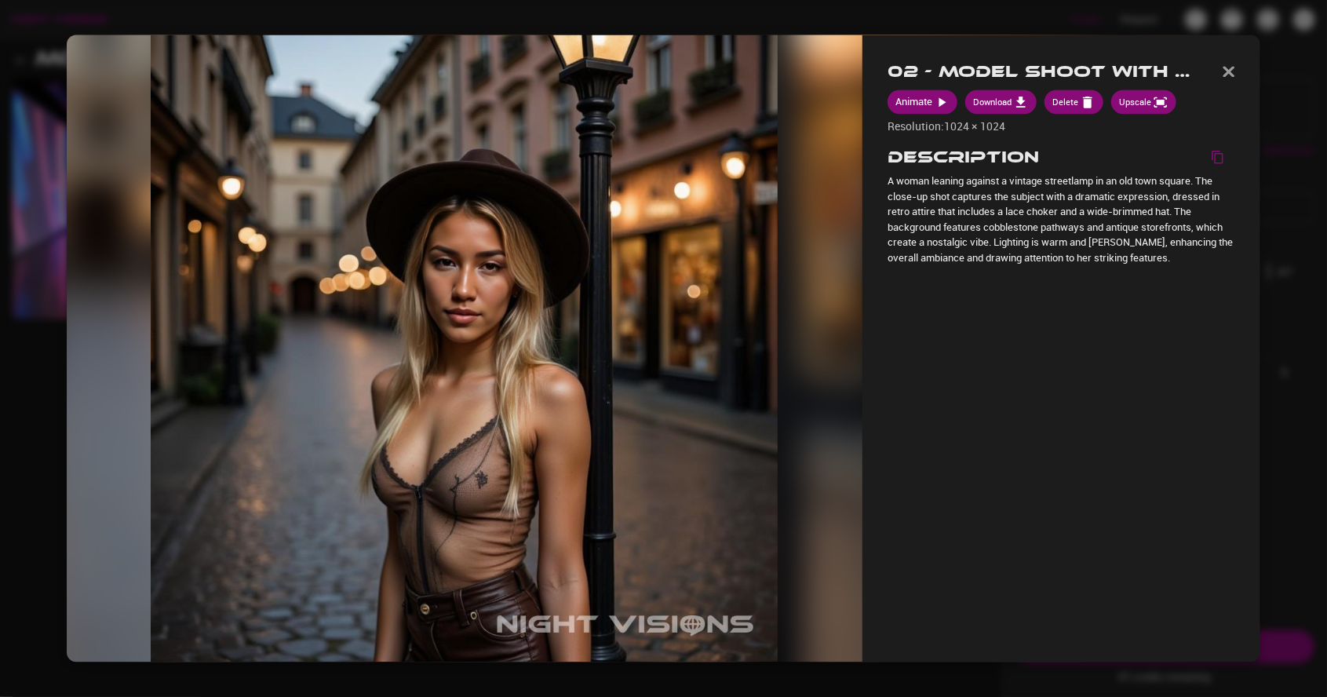
click at [936, 94] on icon "button" at bounding box center [942, 102] width 16 height 16
select select "**"
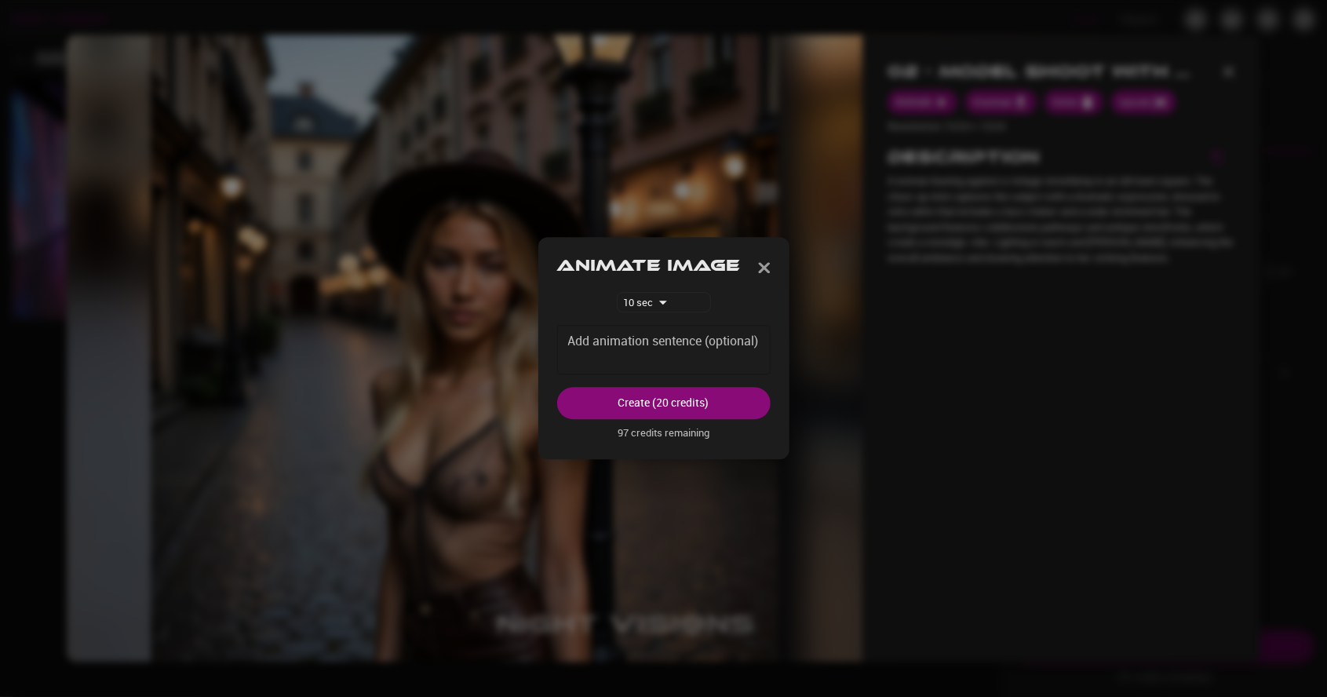
click at [737, 327] on div "* Add animation sentence (optional)" at bounding box center [663, 350] width 213 height 49
type textarea "**********"
click at [713, 402] on button "Create (20 credits)" at bounding box center [663, 404] width 213 height 32
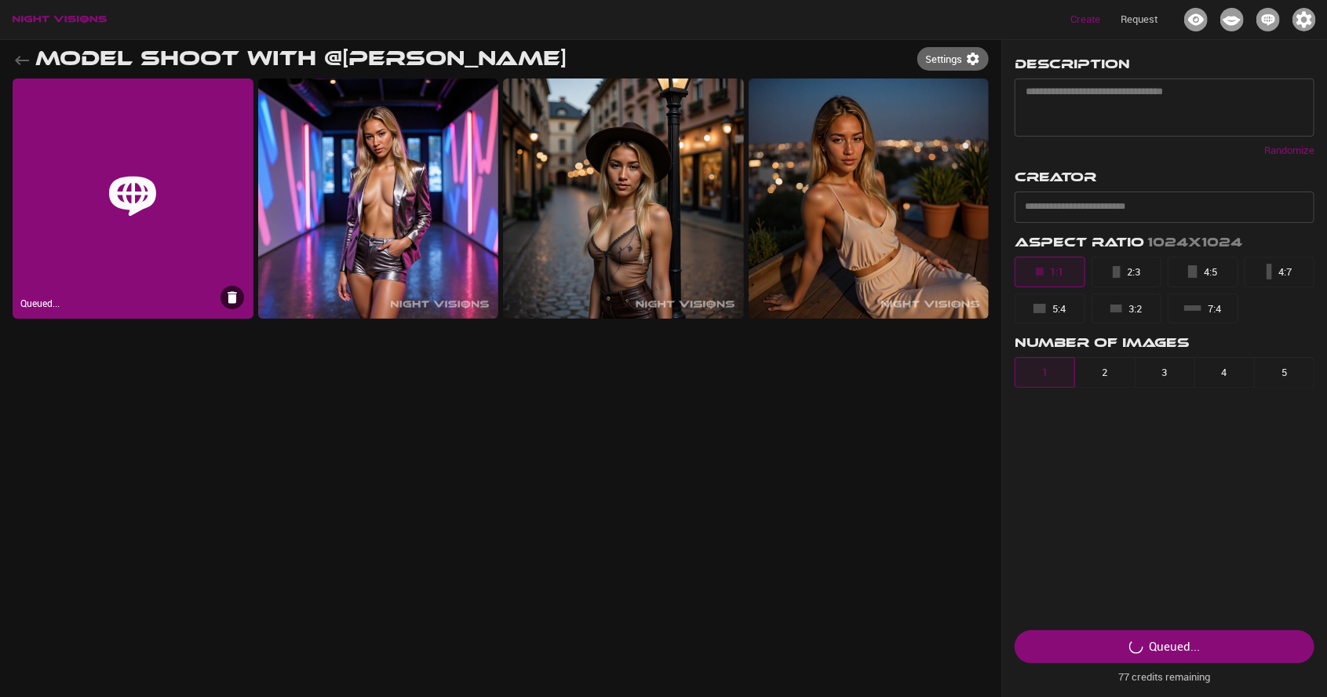
click at [82, 143] on div "Queued..." at bounding box center [133, 198] width 241 height 241
click at [114, 143] on div "Queued..." at bounding box center [133, 198] width 241 height 241
click at [120, 151] on div "Queued..." at bounding box center [133, 198] width 241 height 241
click at [1217, 649] on div "Queued... 77 credits remaining" at bounding box center [1164, 658] width 325 height 80
